Goal: Check status: Check status

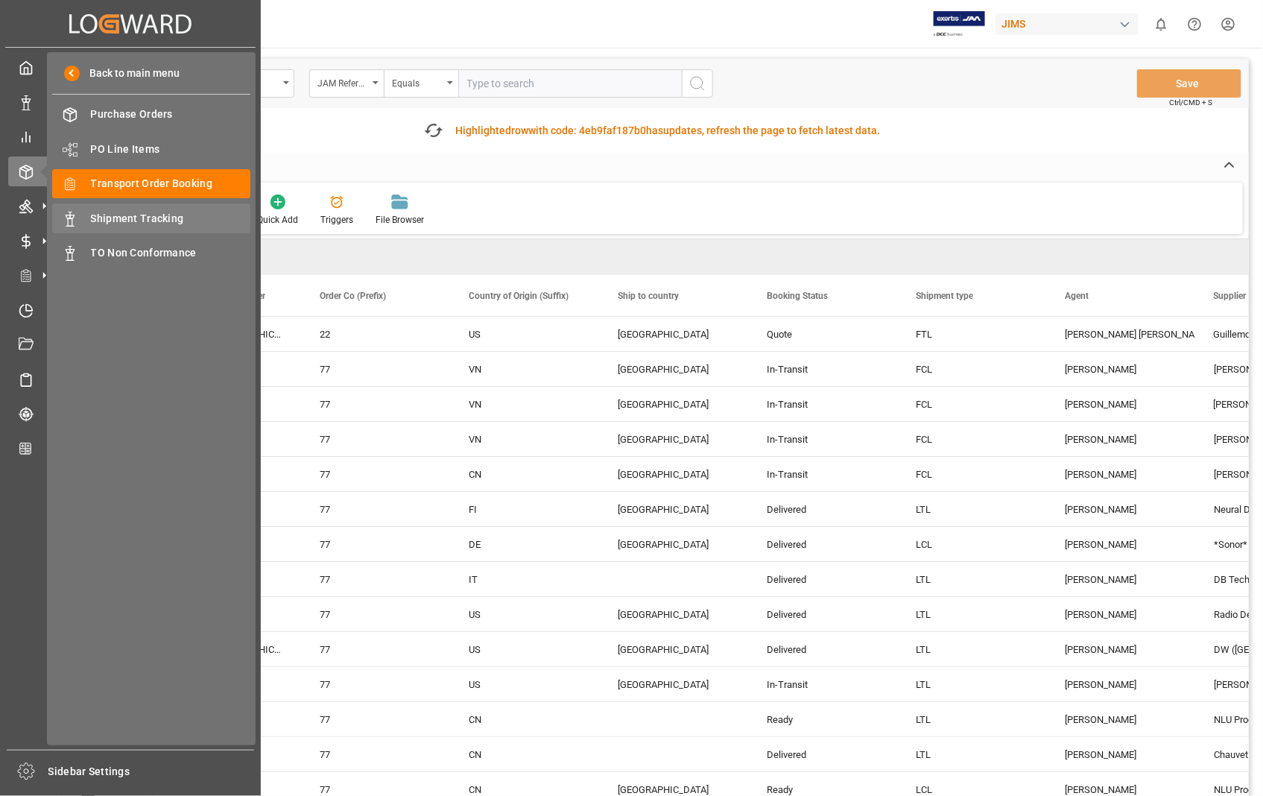
click at [175, 209] on div "Shipment Tracking Shipment Tracking" at bounding box center [151, 217] width 198 height 29
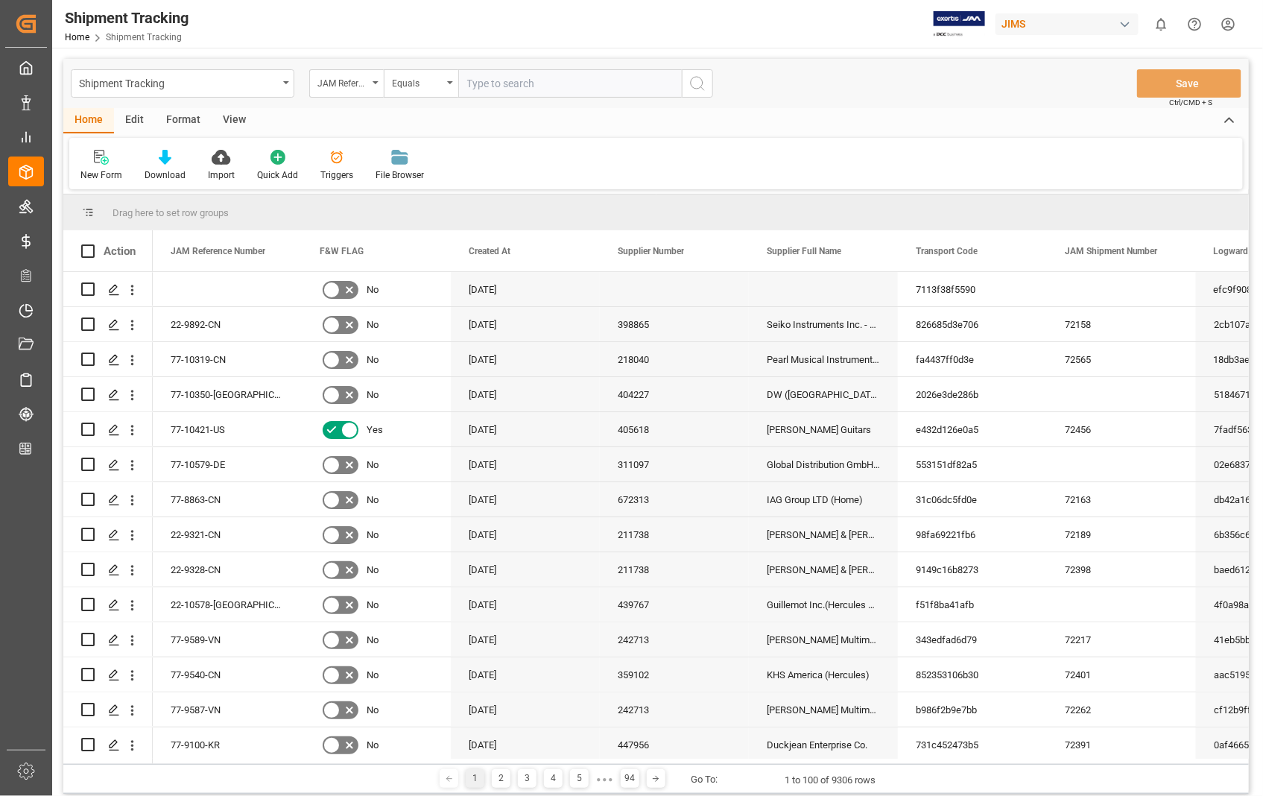
click at [582, 80] on input "text" at bounding box center [569, 83] width 223 height 28
paste input "22-10548-US"
type input "22-10548-US"
click at [700, 80] on icon "search button" at bounding box center [697, 83] width 18 height 18
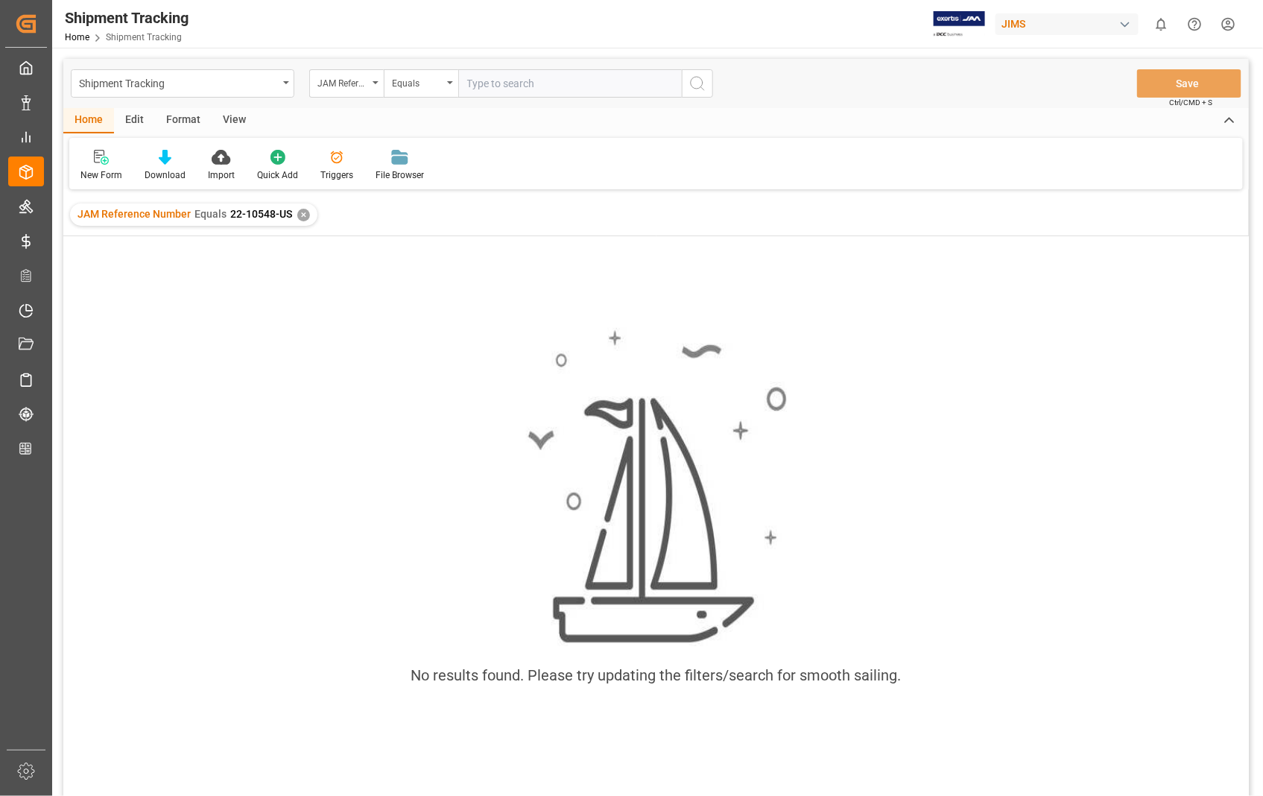
click at [308, 214] on div "✕" at bounding box center [303, 215] width 13 height 13
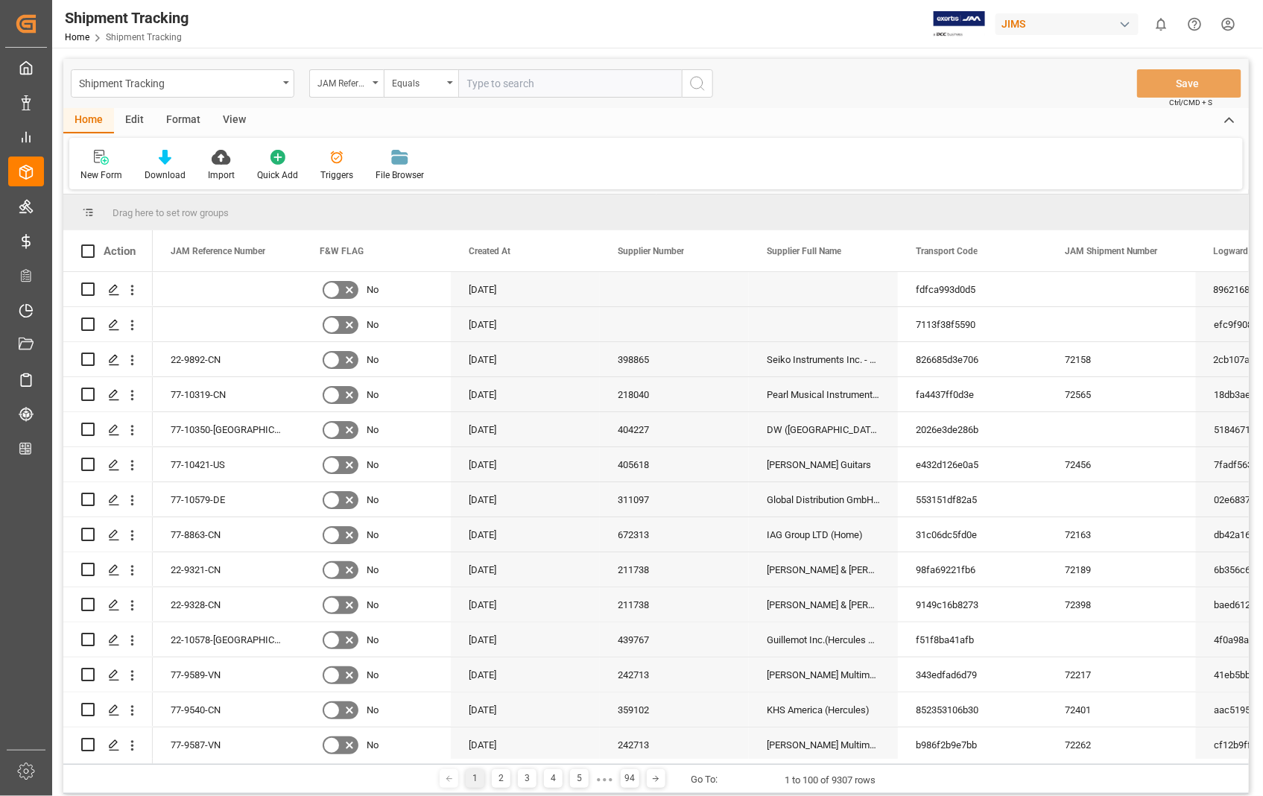
click at [568, 75] on input "text" at bounding box center [569, 83] width 223 height 28
paste input "22-10548-US"
type input "22-10548-US"
click at [698, 75] on icon "search button" at bounding box center [697, 83] width 18 height 18
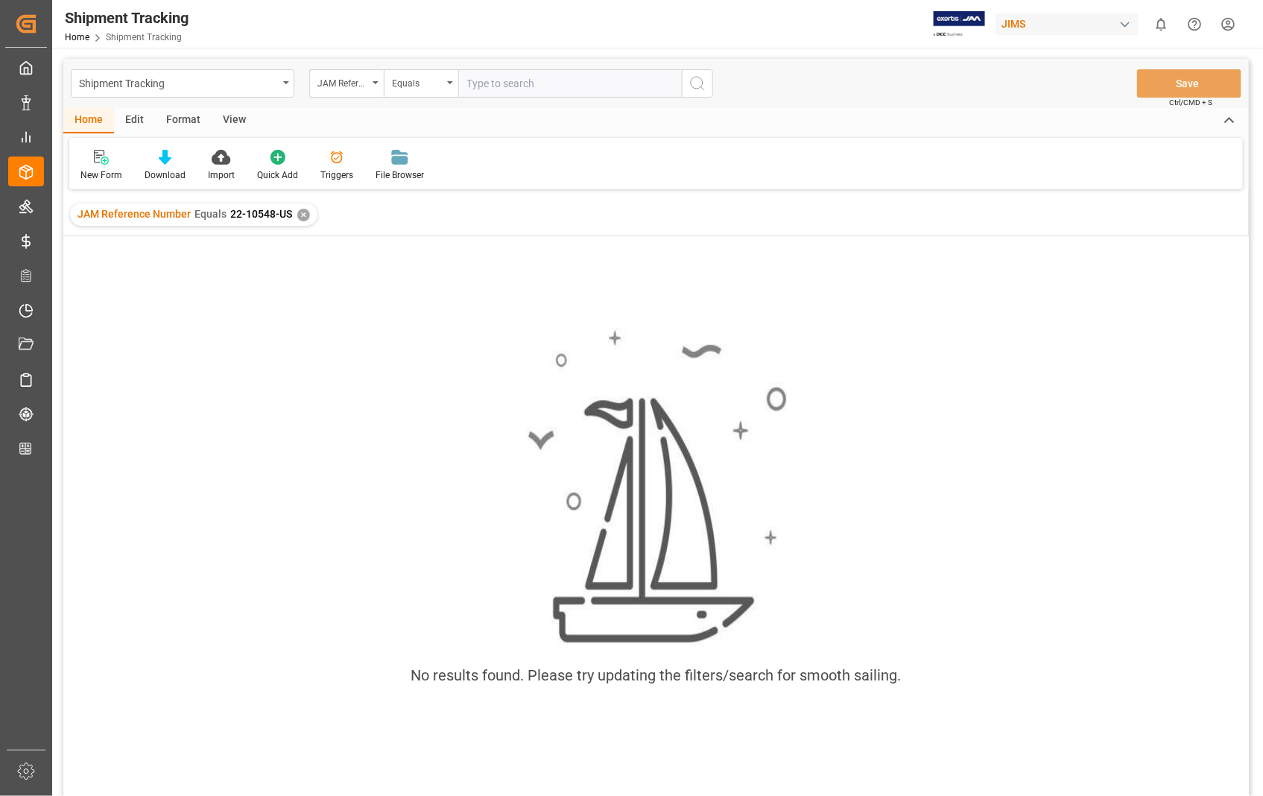
click at [502, 88] on input "text" at bounding box center [569, 83] width 223 height 28
paste input "22-10548-US"
click at [469, 82] on input "22-10548-US" at bounding box center [569, 83] width 223 height 28
type input "22-10548-US"
click at [303, 210] on div "✕" at bounding box center [303, 215] width 13 height 13
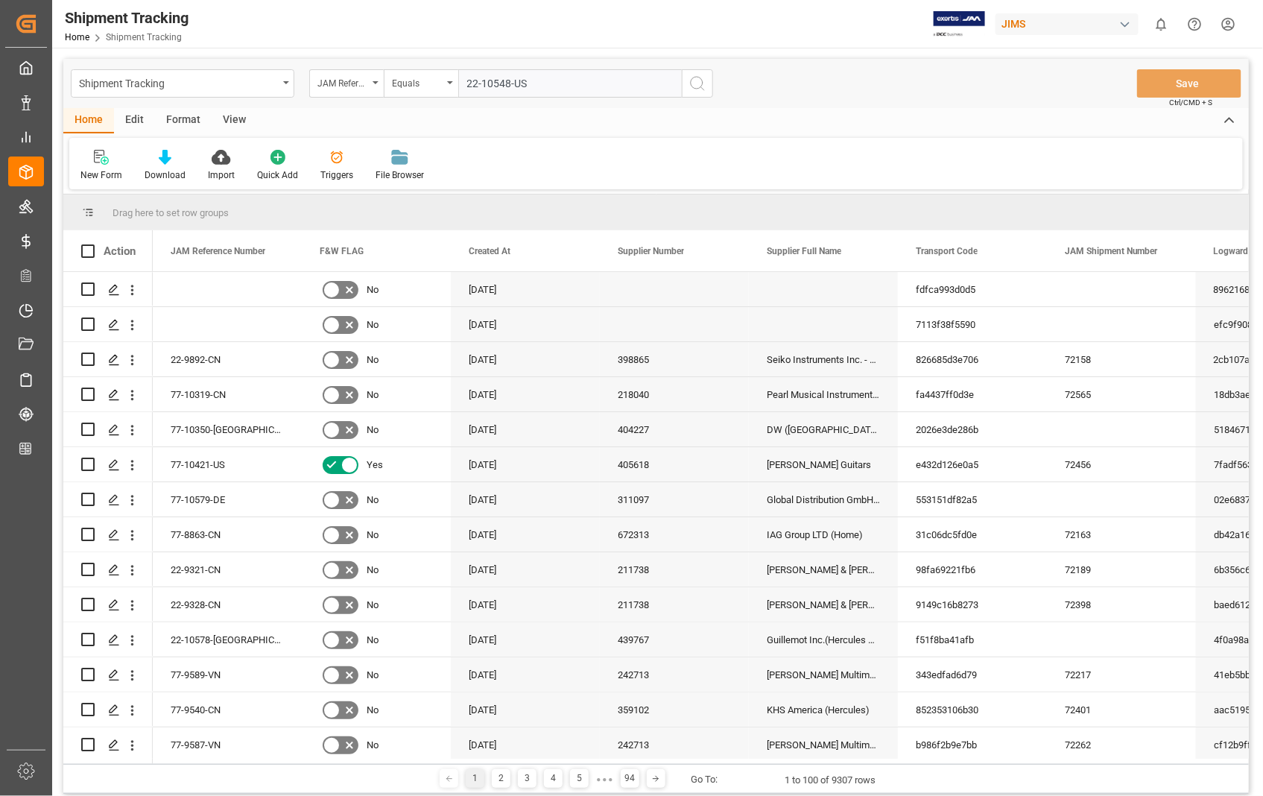
click at [700, 86] on icon "search button" at bounding box center [697, 83] width 18 height 18
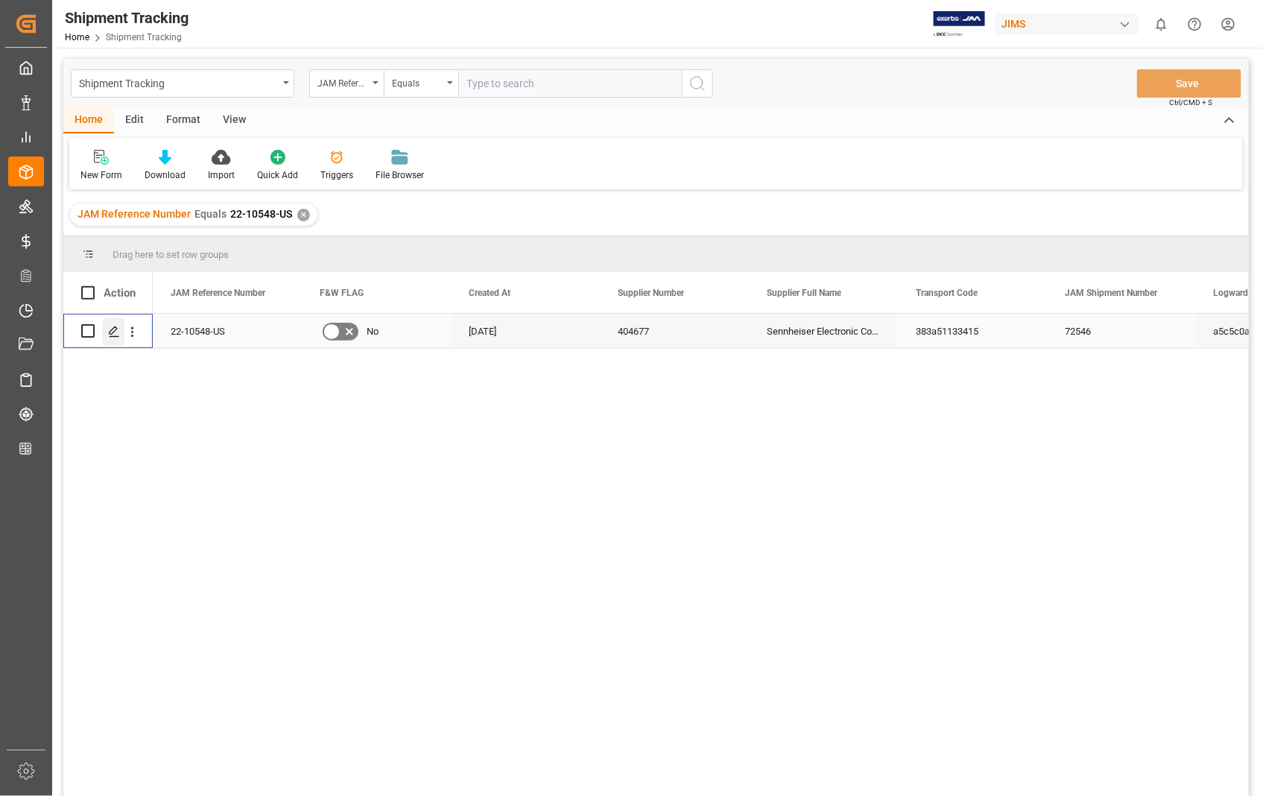
click at [112, 336] on line "Press SPACE to select this row." at bounding box center [114, 336] width 9 height 0
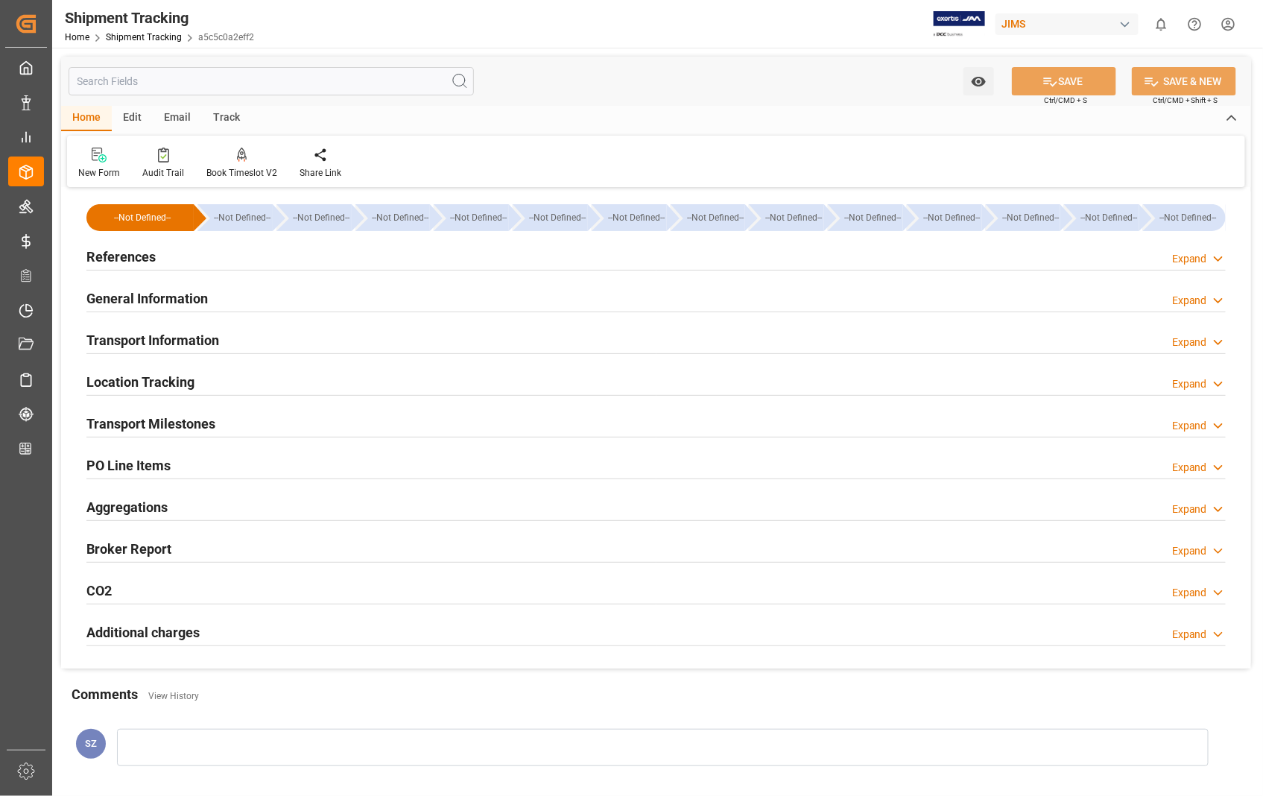
click at [175, 336] on h2 "Transport Information" at bounding box center [152, 340] width 133 height 20
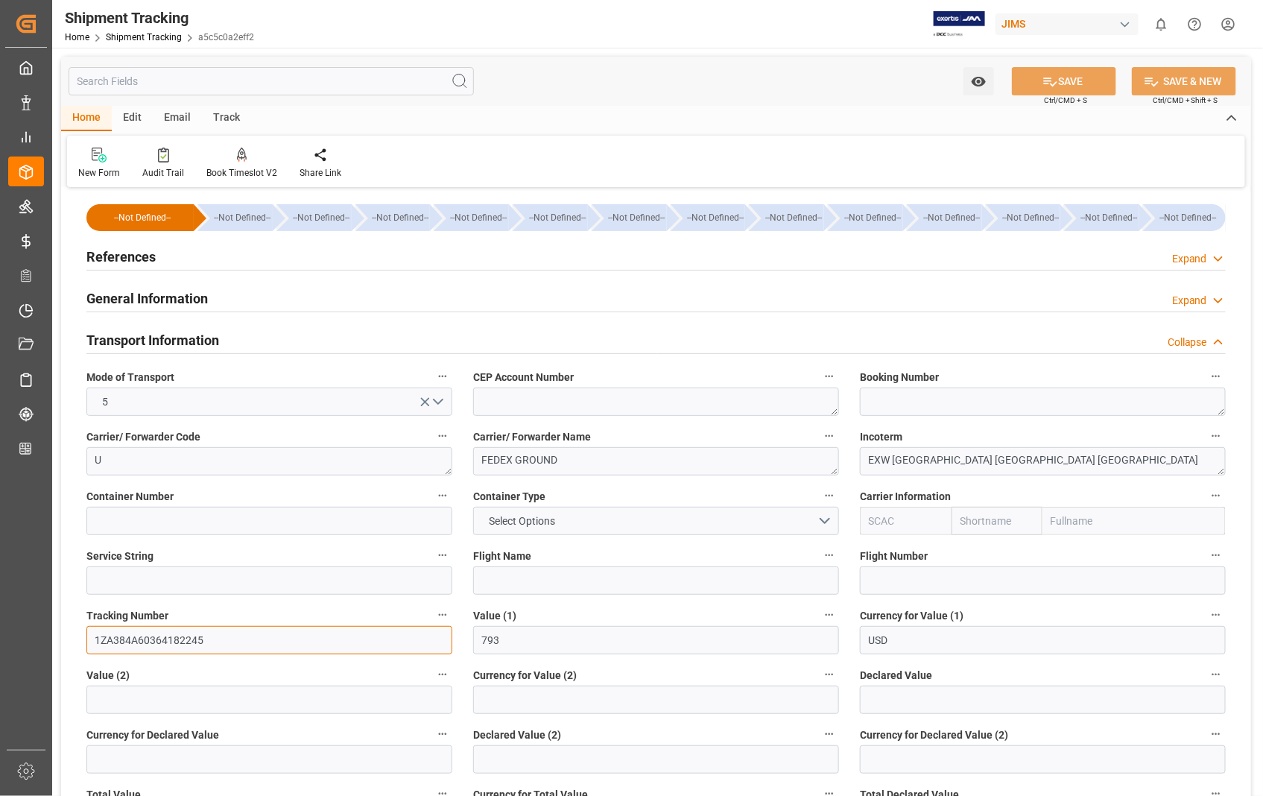
drag, startPoint x: 215, startPoint y: 638, endPoint x: 65, endPoint y: 638, distance: 149.7
click at [65, 638] on div "--Not Defined-- --Not Defined-- --Not Defined-- --Not Defined-- --Not Defined--…" at bounding box center [656, 697] width 1190 height 1013
click at [121, 259] on h2 "References" at bounding box center [120, 257] width 69 height 20
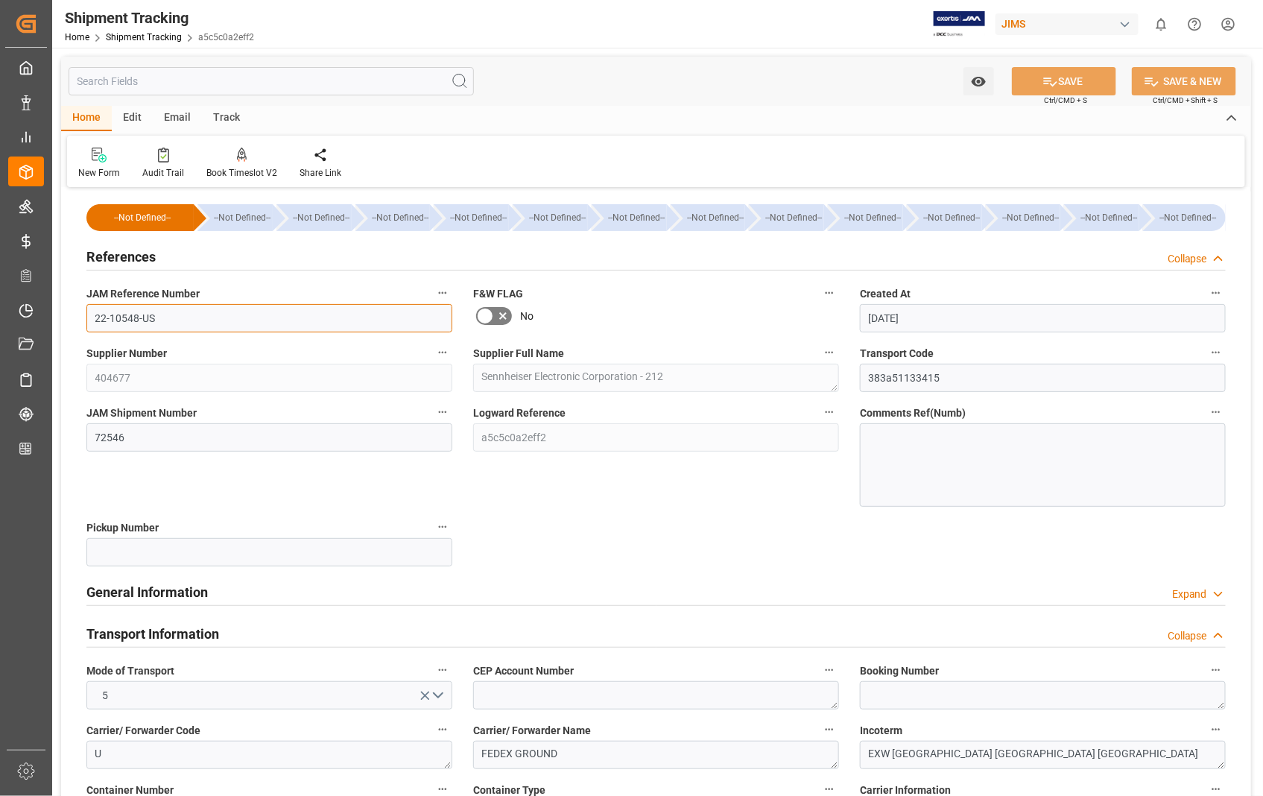
drag, startPoint x: 155, startPoint y: 317, endPoint x: 80, endPoint y: 316, distance: 74.5
click at [80, 316] on div "JAM Reference Number 22-10548-US" at bounding box center [269, 308] width 387 height 60
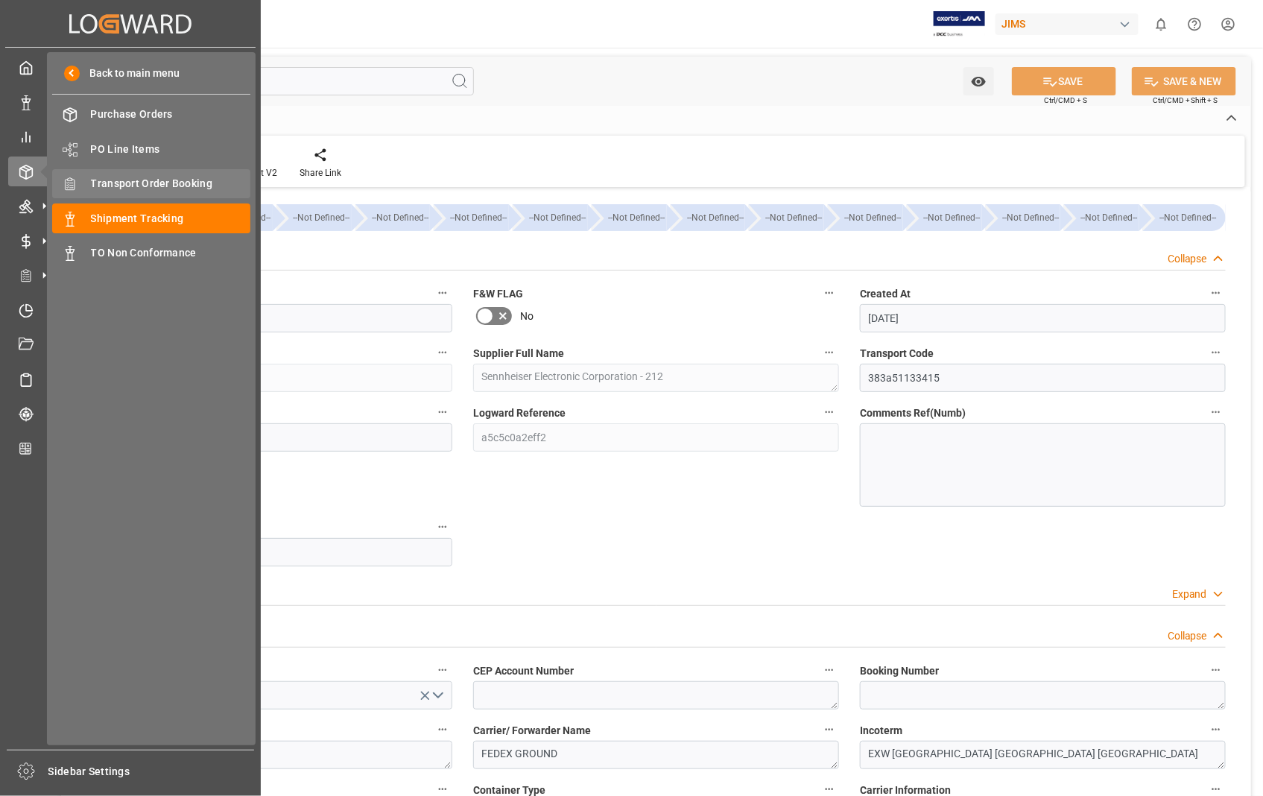
click at [161, 177] on span "Transport Order Booking" at bounding box center [171, 184] width 160 height 16
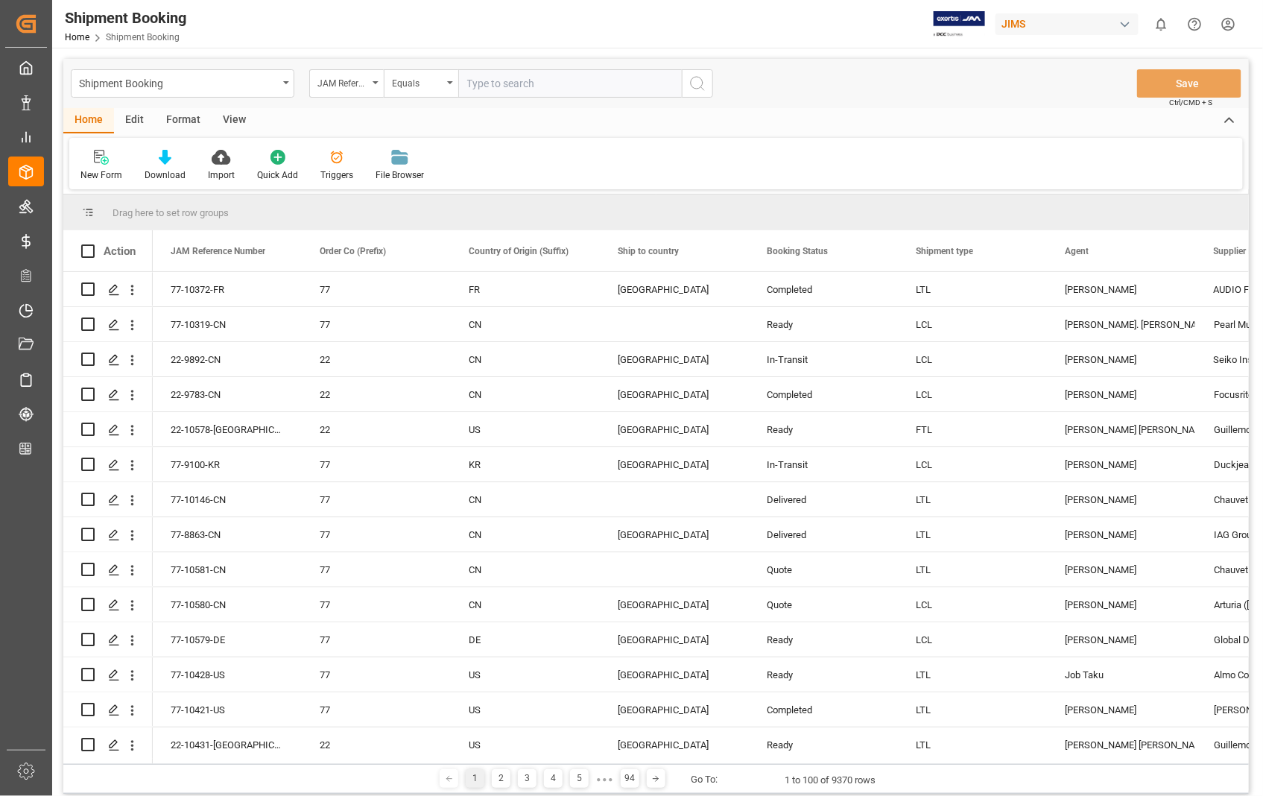
click at [554, 83] on input "text" at bounding box center [569, 83] width 223 height 28
type input "22-10548-US"
click at [702, 85] on circle "search button" at bounding box center [697, 83] width 12 height 12
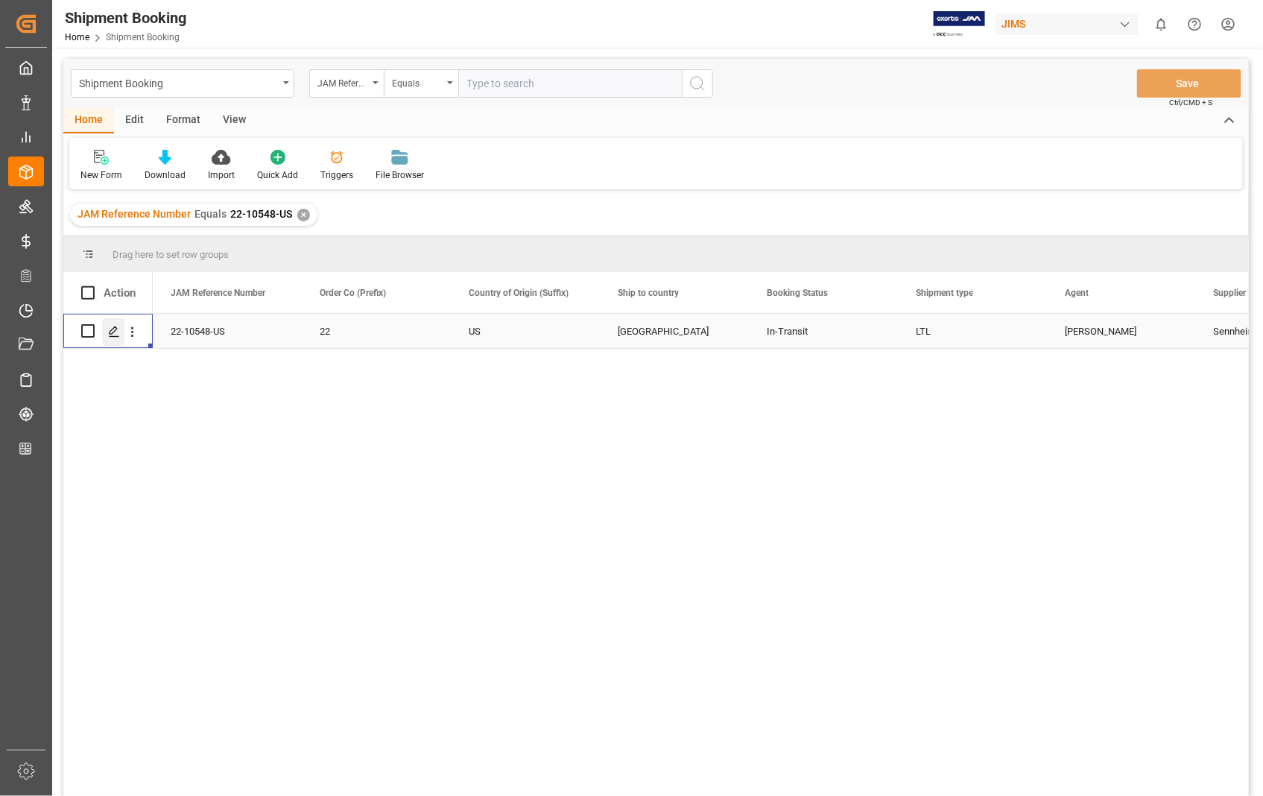
click at [119, 330] on icon "Press SPACE to select this row." at bounding box center [114, 332] width 12 height 12
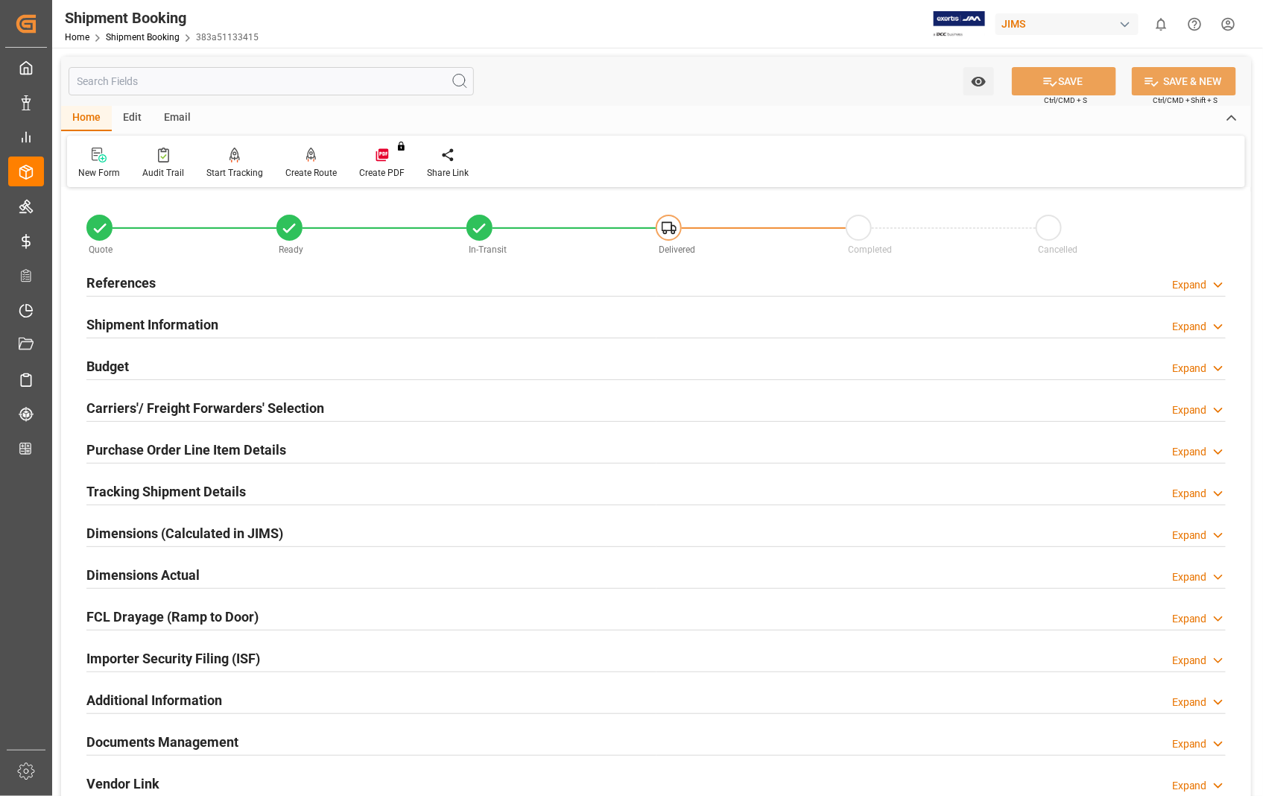
click at [171, 743] on h2 "Documents Management" at bounding box center [162, 742] width 152 height 20
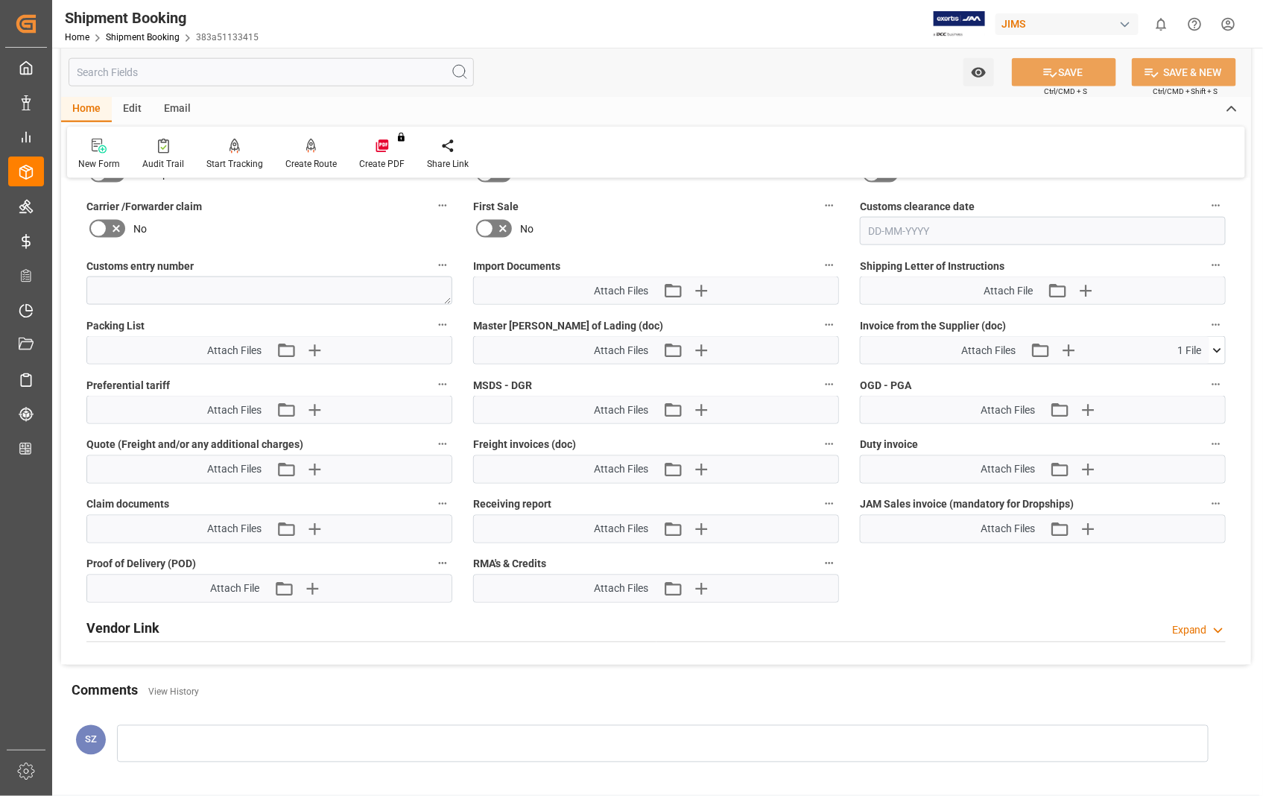
scroll to position [745, 0]
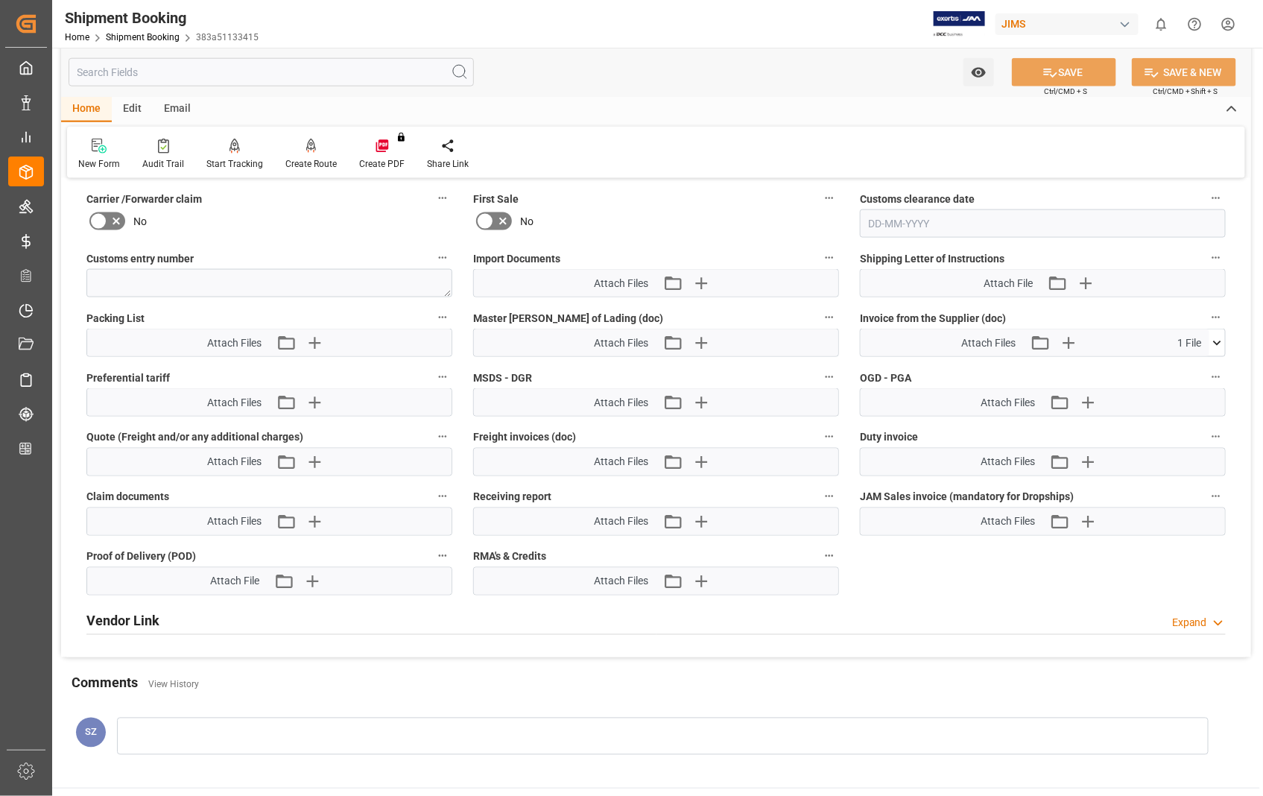
click at [1220, 343] on icon at bounding box center [1217, 343] width 16 height 16
click at [1185, 369] on icon at bounding box center [1178, 371] width 16 height 16
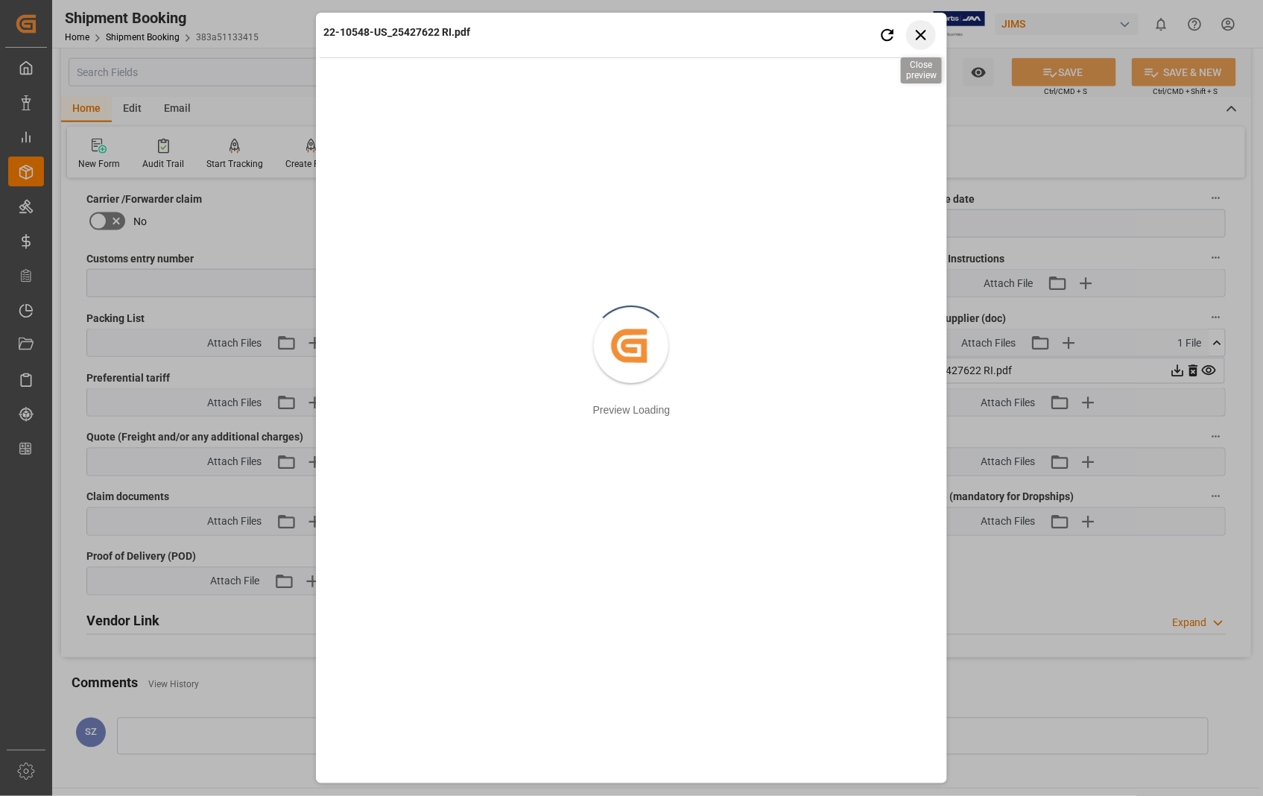
click at [925, 32] on icon "button" at bounding box center [921, 34] width 19 height 19
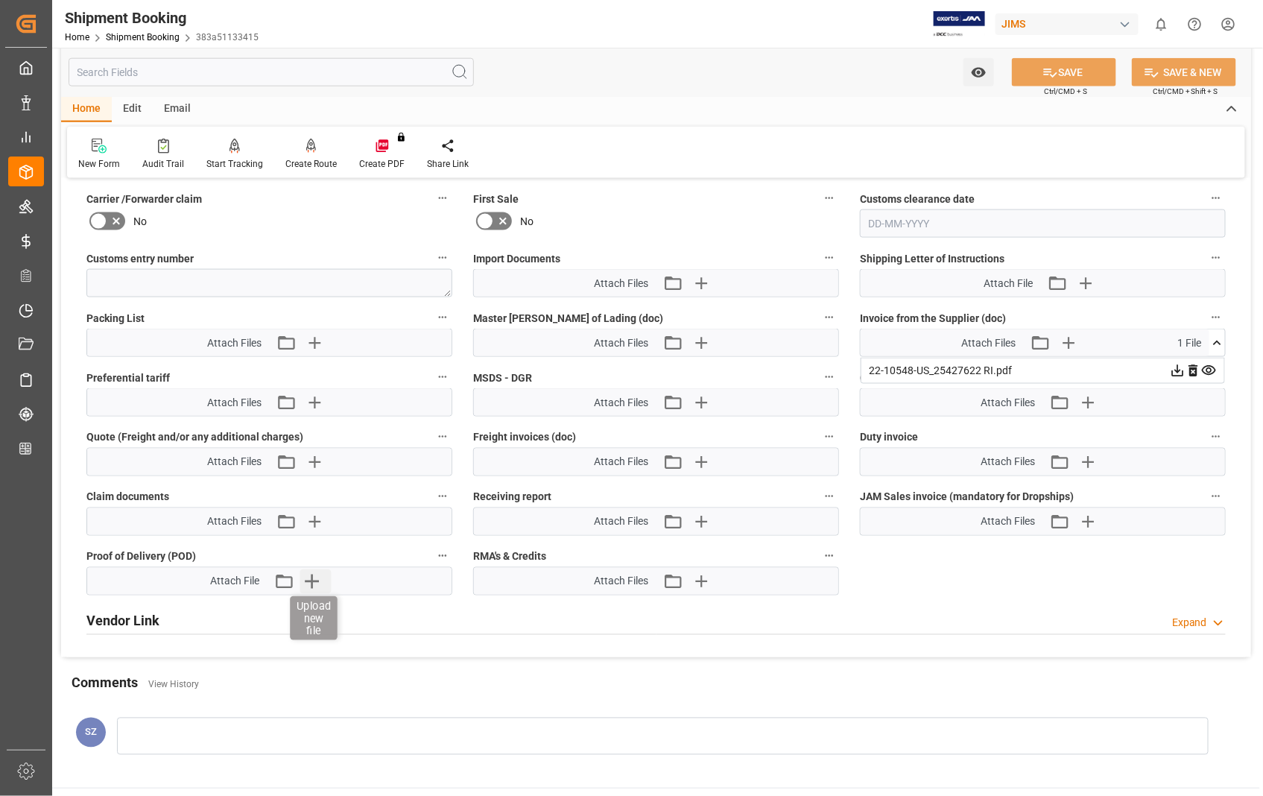
click at [313, 580] on icon "button" at bounding box center [312, 581] width 14 height 14
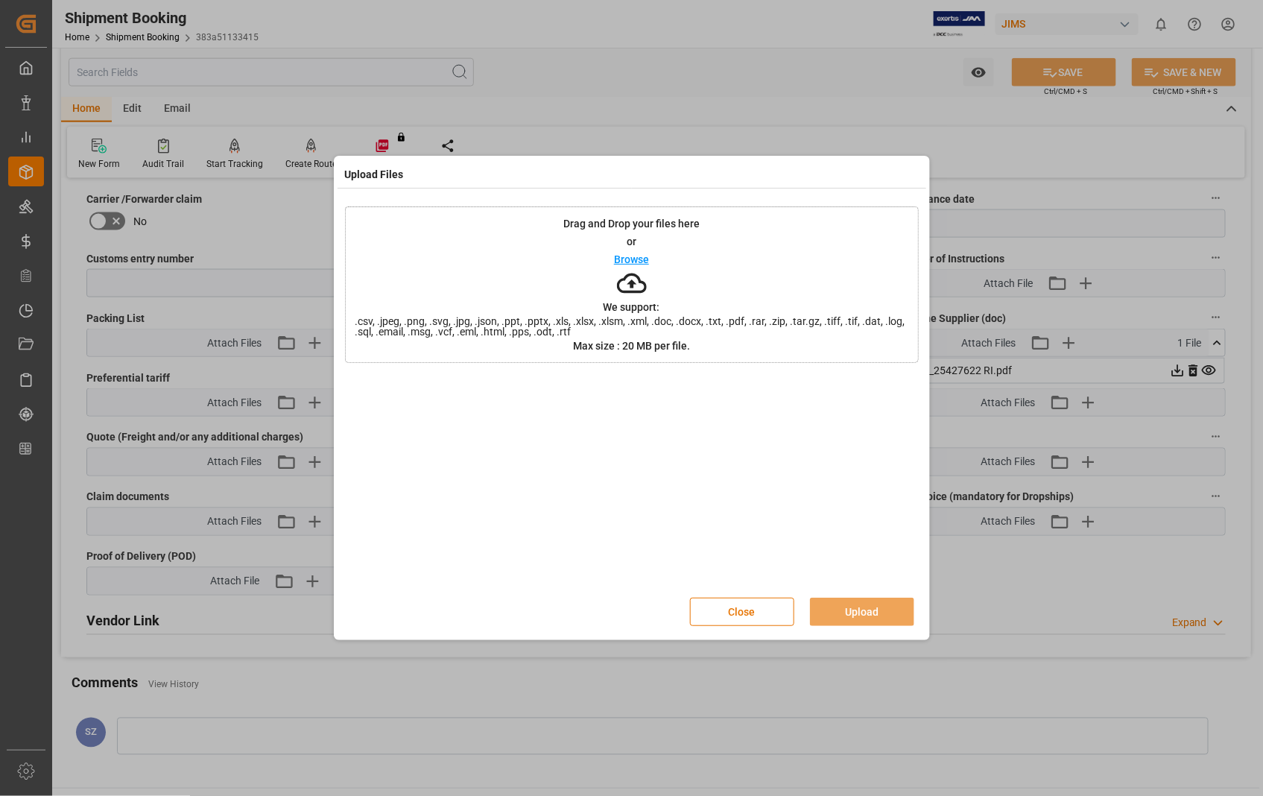
click at [633, 258] on p "Browse" at bounding box center [631, 259] width 35 height 10
click at [880, 613] on button "Upload" at bounding box center [862, 611] width 104 height 28
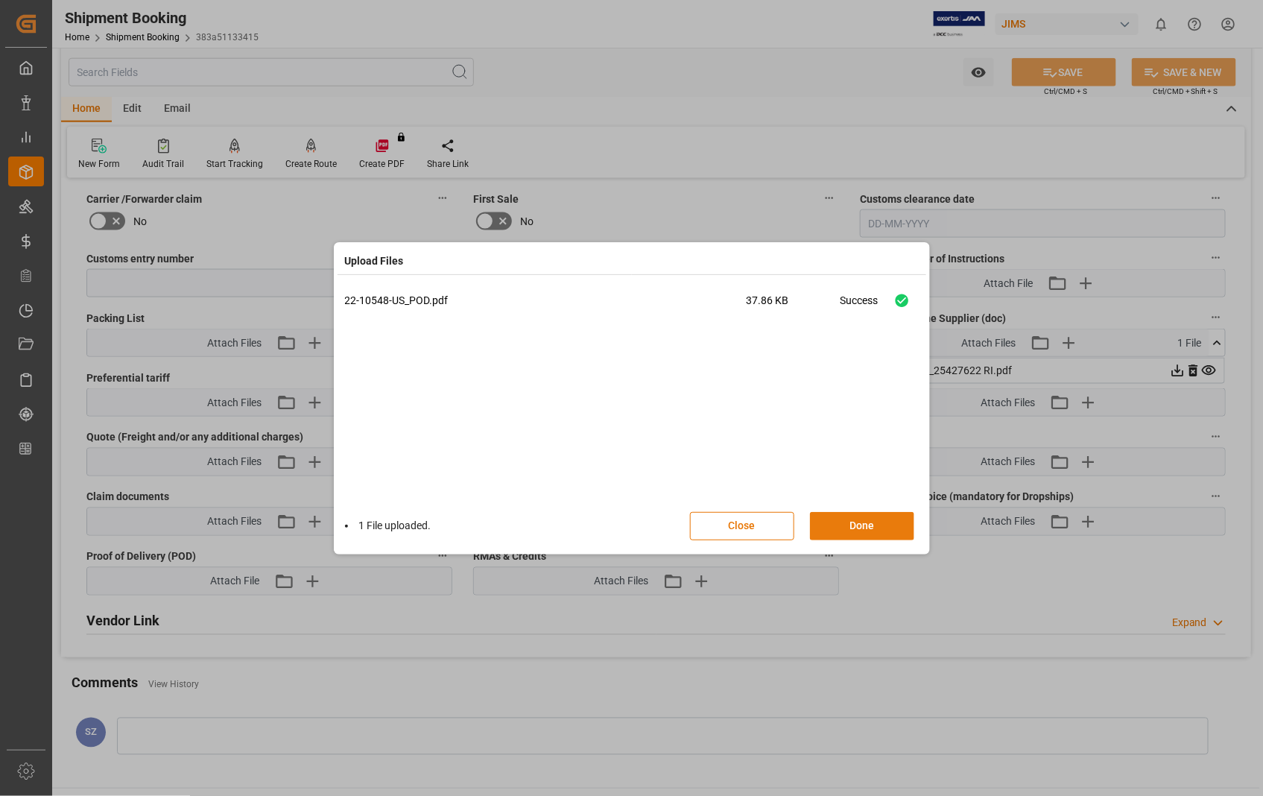
click at [851, 524] on button "Done" at bounding box center [862, 526] width 104 height 28
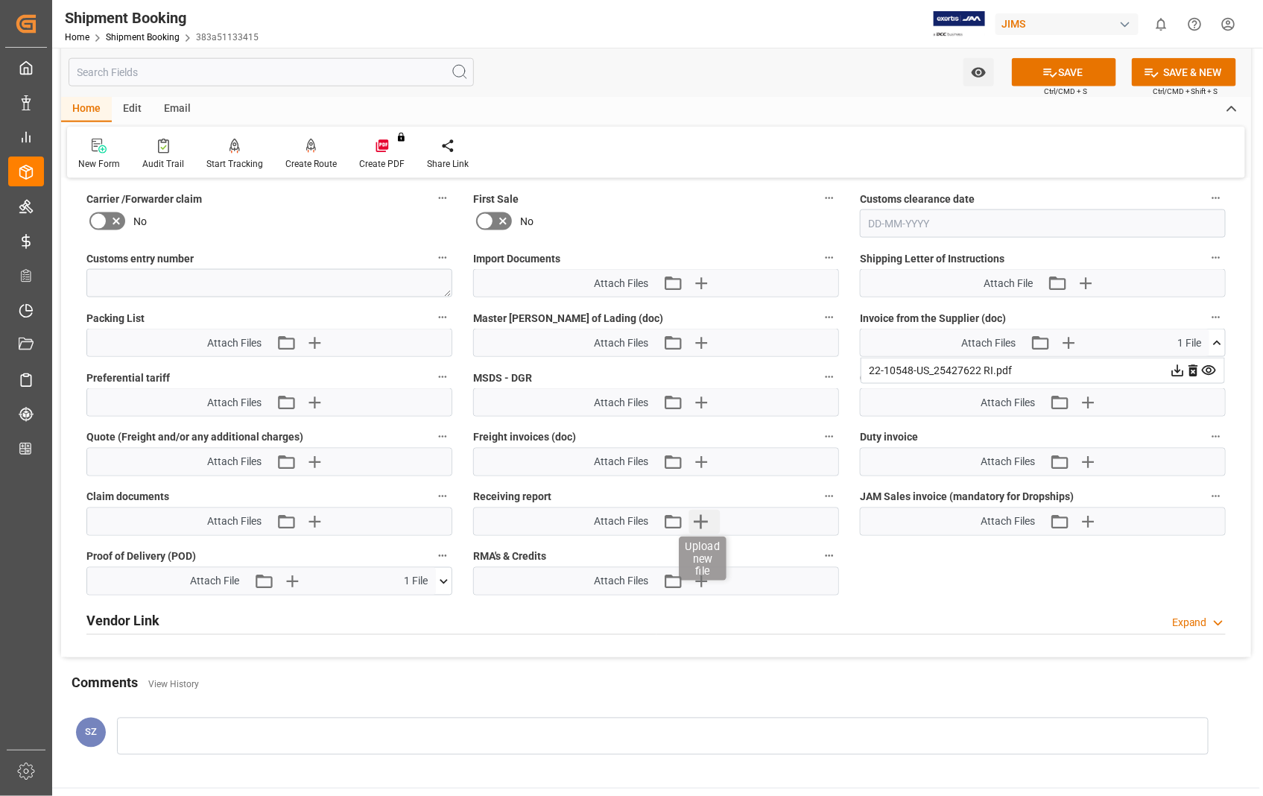
click at [700, 522] on icon "button" at bounding box center [701, 522] width 24 height 24
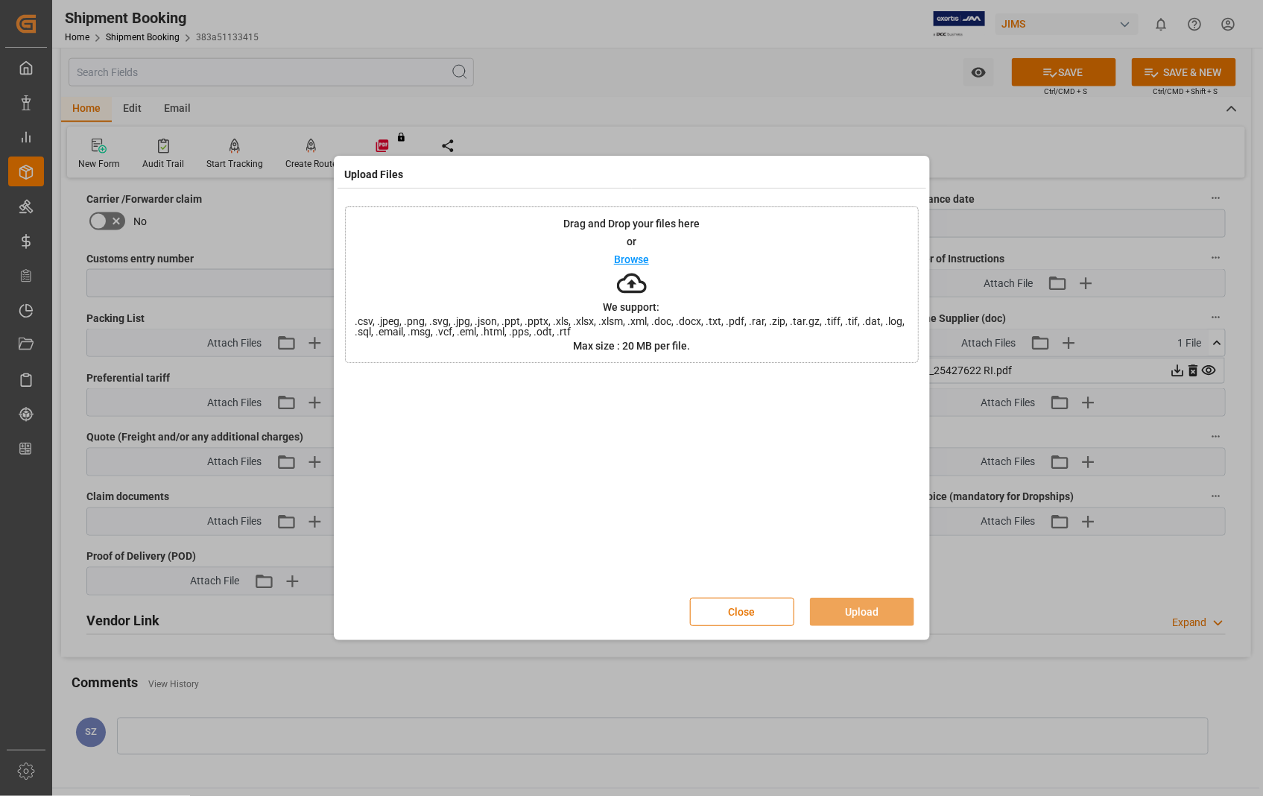
click at [624, 254] on p "Browse" at bounding box center [631, 259] width 35 height 10
click at [860, 615] on button "Upload" at bounding box center [862, 611] width 104 height 28
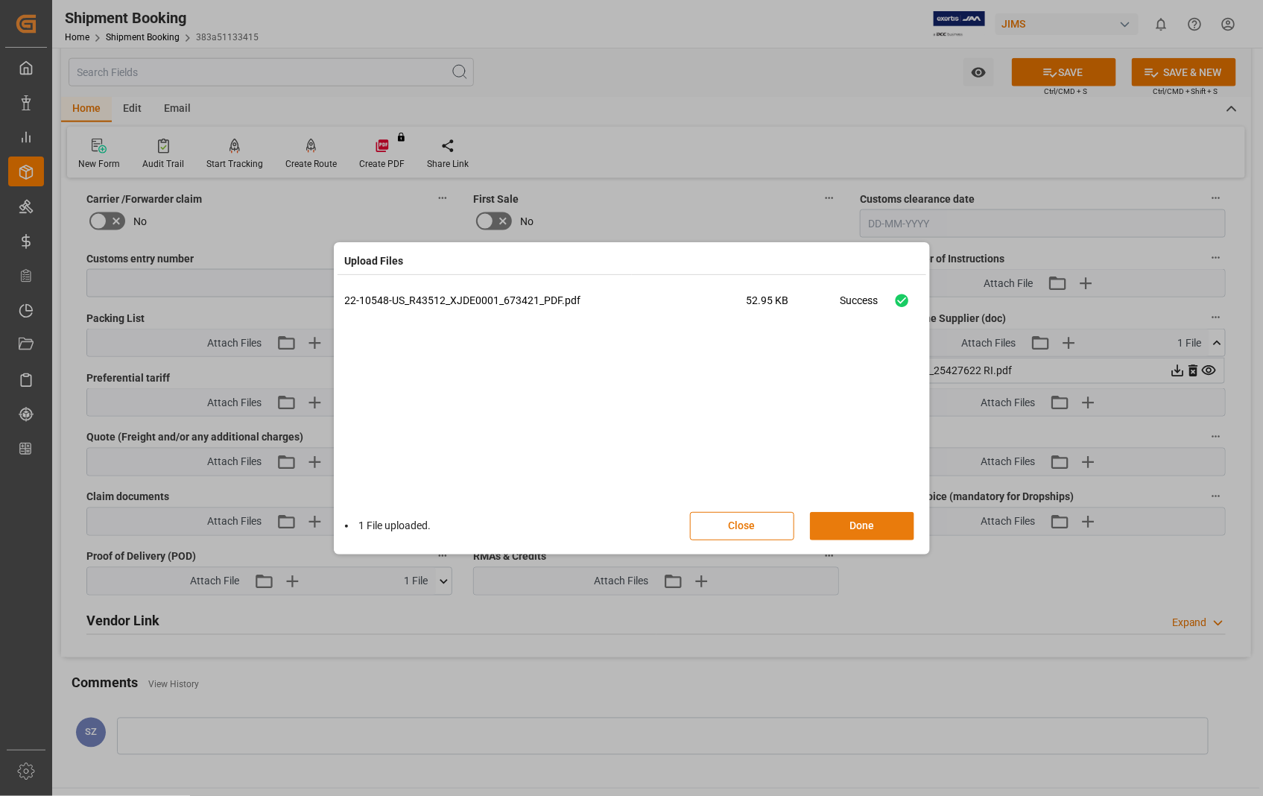
click at [859, 527] on button "Done" at bounding box center [862, 526] width 104 height 28
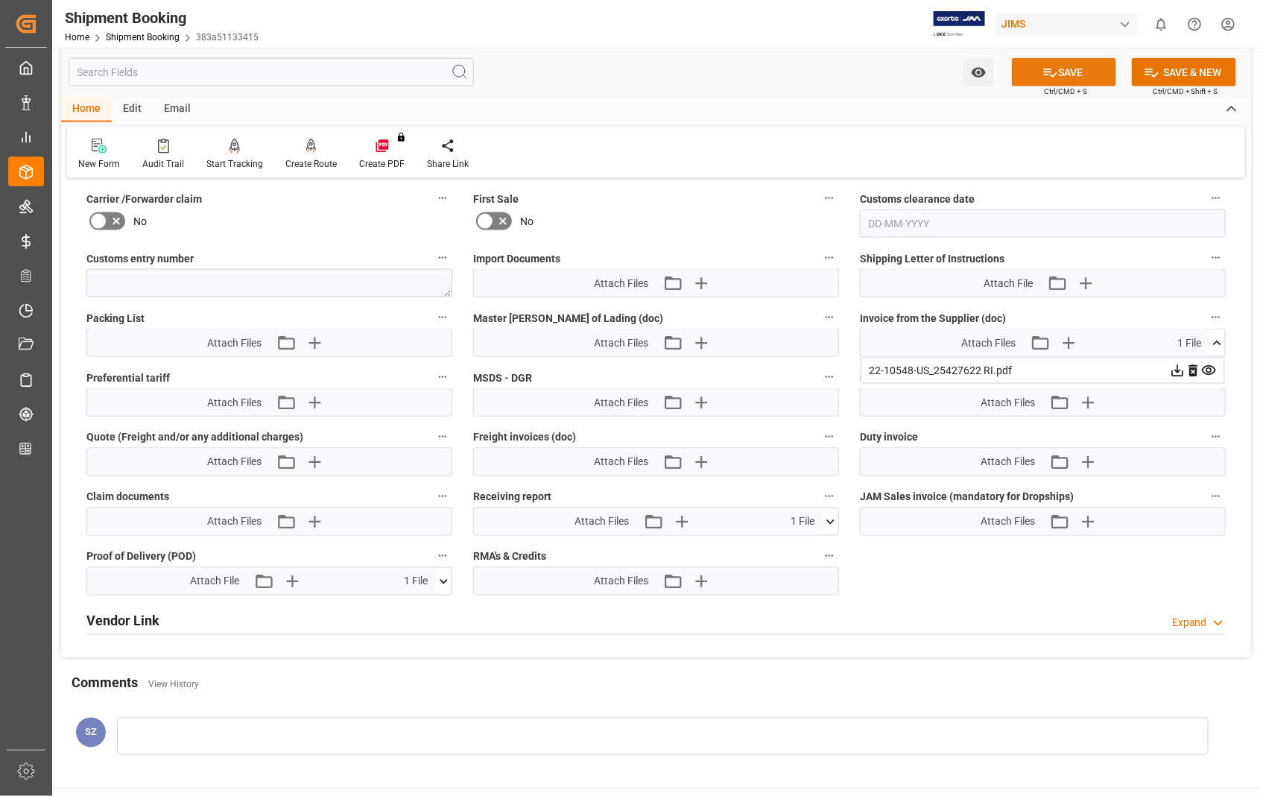
click at [1059, 60] on button "SAVE" at bounding box center [1064, 72] width 104 height 28
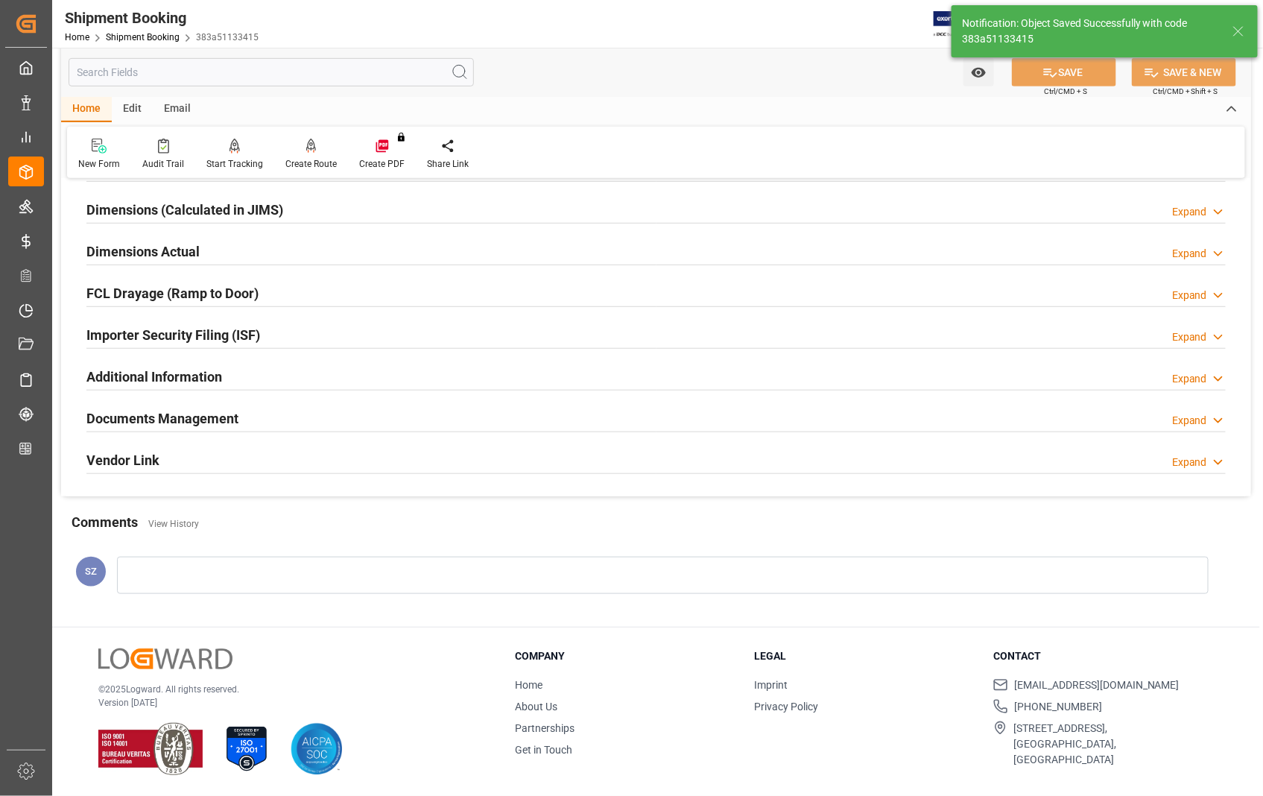
scroll to position [165, 0]
